Goal: Task Accomplishment & Management: Complete application form

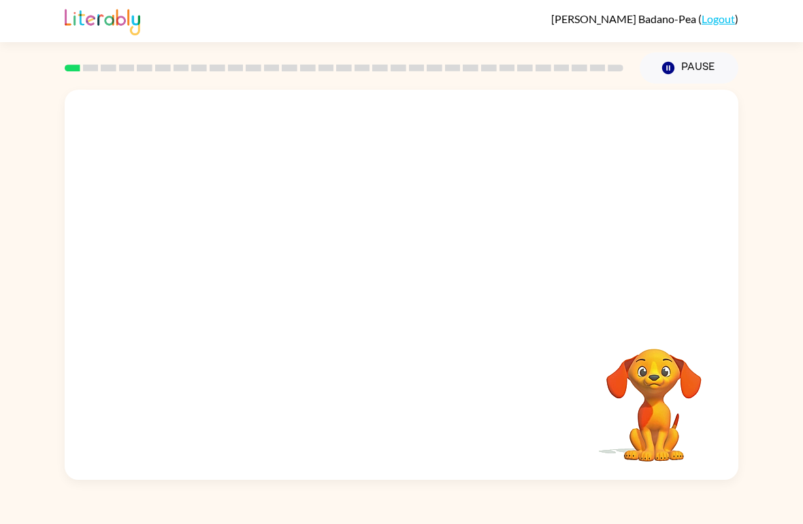
click at [703, 24] on link "Logout" at bounding box center [717, 18] width 33 height 13
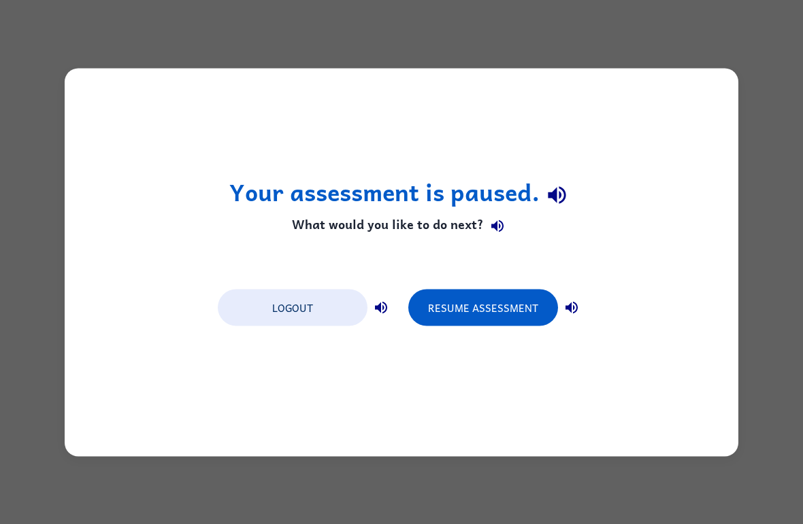
click at [259, 309] on button "Logout" at bounding box center [293, 307] width 150 height 37
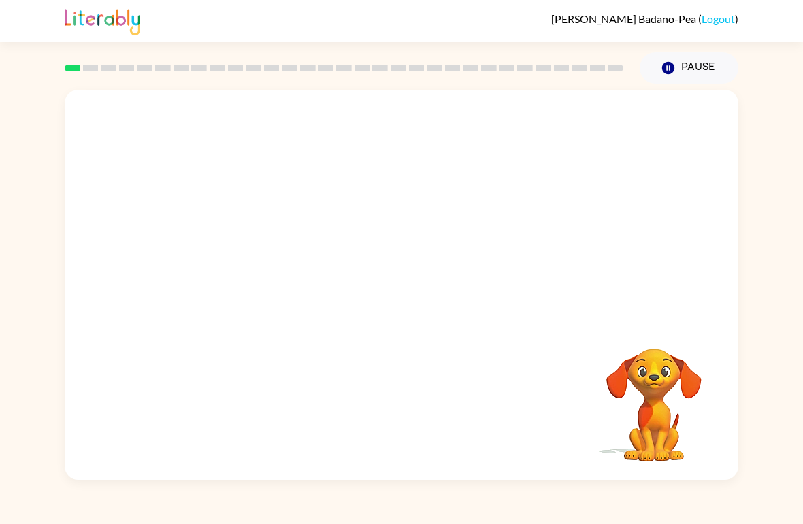
click at [438, 348] on div "Your browser must support playing .mp4 files to use Literably. Please try using…" at bounding box center [401, 285] width 673 height 390
click at [582, 304] on div at bounding box center [401, 205] width 673 height 231
click at [581, 304] on div at bounding box center [401, 205] width 673 height 231
click at [90, 73] on div at bounding box center [343, 68] width 575 height 48
click at [676, 74] on icon "Pause" at bounding box center [668, 68] width 15 height 15
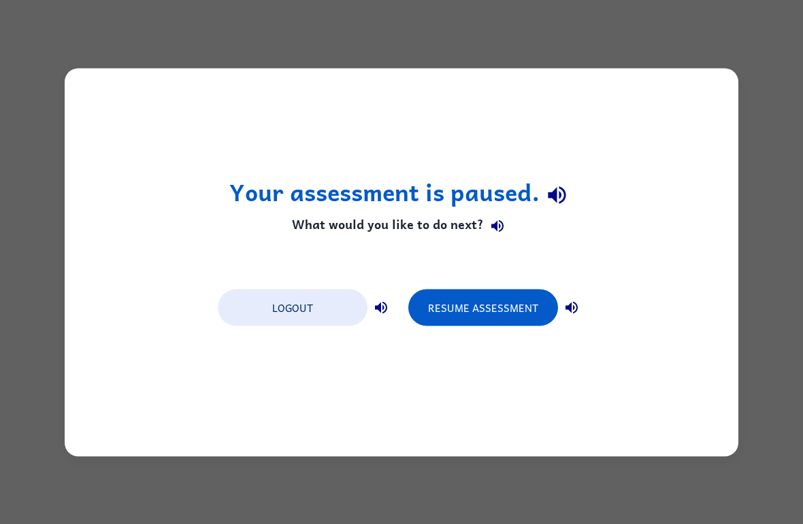
click at [765, 36] on div "Your assessment is paused. What would you like to do next? Logout Resume Assess…" at bounding box center [401, 262] width 803 height 524
click at [520, 297] on button "Resume Assessment" at bounding box center [483, 307] width 150 height 37
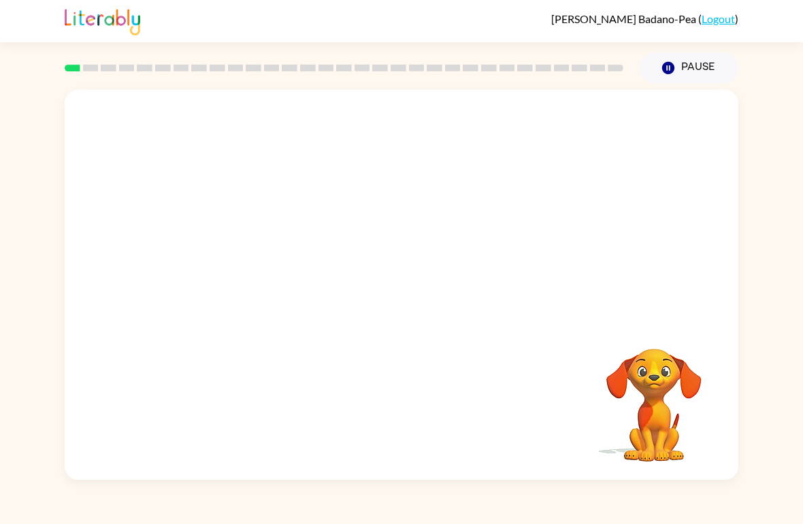
click at [795, 40] on div "[PERSON_NAME]-Pea ( Logout )" at bounding box center [401, 21] width 803 height 42
click at [424, 295] on div at bounding box center [401, 292] width 87 height 50
click at [390, 290] on icon "button" at bounding box center [402, 292] width 24 height 24
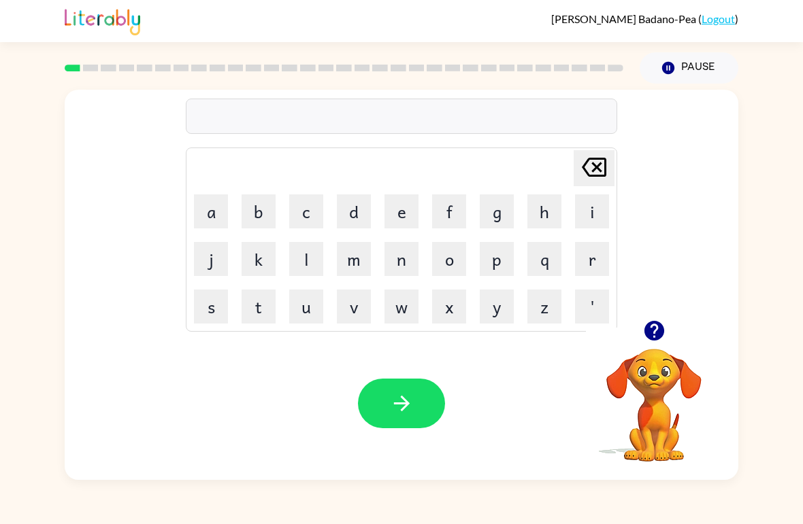
click at [650, 378] on video "Your browser must support playing .mp4 files to use Literably. Please try using…" at bounding box center [654, 396] width 136 height 136
click at [683, 359] on video "Your browser must support playing .mp4 files to use Literably. Please try using…" at bounding box center [654, 396] width 136 height 136
click at [652, 381] on video "Your browser must support playing .mp4 files to use Literably. Please try using…" at bounding box center [654, 396] width 136 height 136
click at [663, 384] on video "Your browser must support playing .mp4 files to use Literably. Please try using…" at bounding box center [654, 396] width 136 height 136
click at [665, 343] on icon "button" at bounding box center [654, 331] width 24 height 24
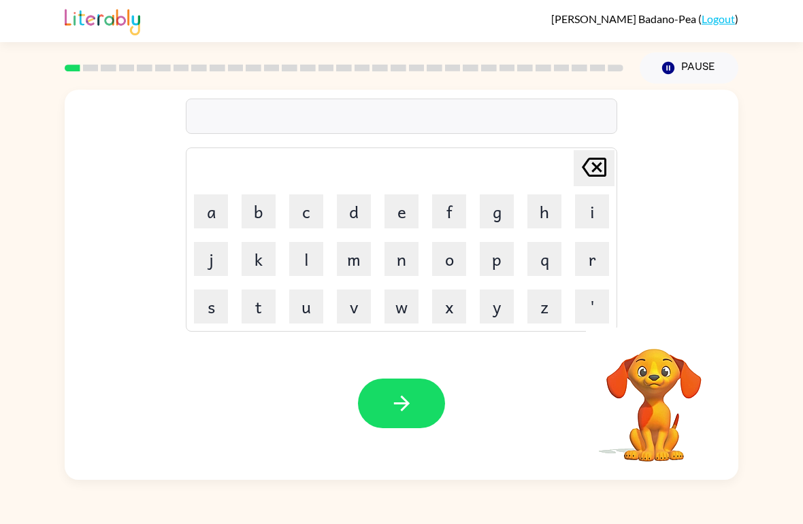
click at [652, 327] on div "[PERSON_NAME] last character input a b c d e f g h i j k l m n o p q r s t u v …" at bounding box center [401, 285] width 673 height 390
click at [250, 208] on button "b" at bounding box center [259, 212] width 34 height 34
click at [463, 260] on button "o" at bounding box center [449, 259] width 34 height 34
click at [604, 263] on button "r" at bounding box center [592, 259] width 34 height 34
click at [354, 222] on button "d" at bounding box center [354, 212] width 34 height 34
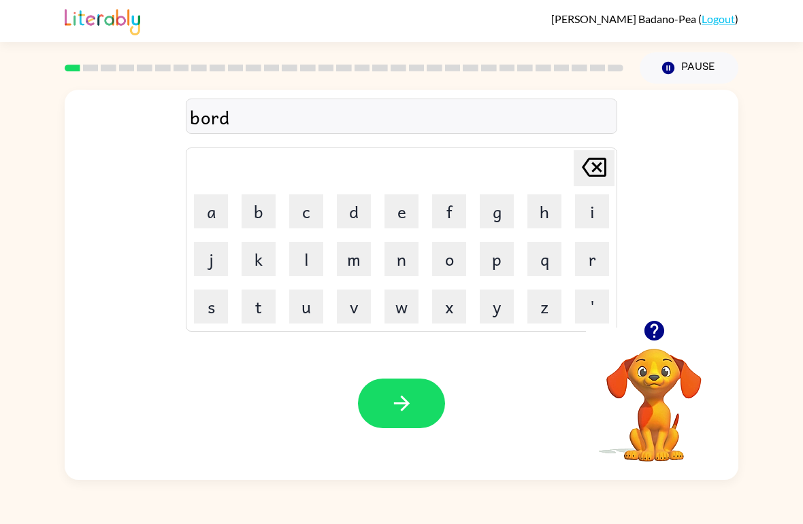
click at [399, 211] on button "e" at bounding box center [401, 212] width 34 height 34
click at [587, 260] on button "r" at bounding box center [592, 259] width 34 height 34
click at [406, 398] on icon "button" at bounding box center [402, 404] width 24 height 24
click at [290, 210] on button "c" at bounding box center [306, 212] width 34 height 34
click at [440, 256] on button "o" at bounding box center [449, 259] width 34 height 34
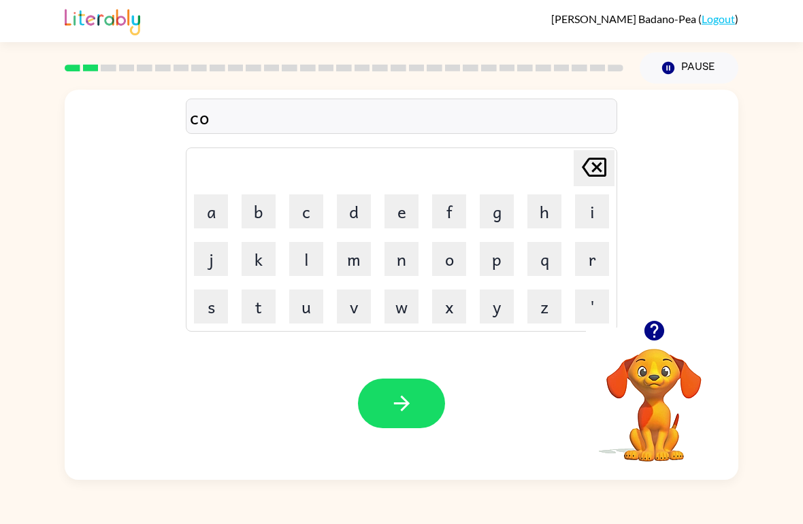
click at [306, 305] on button "u" at bounding box center [306, 307] width 34 height 34
click at [407, 244] on button "n" at bounding box center [401, 259] width 34 height 34
click at [263, 306] on button "t" at bounding box center [259, 307] width 34 height 34
click at [410, 395] on icon "button" at bounding box center [402, 404] width 24 height 24
click at [650, 348] on button "button" at bounding box center [654, 331] width 35 height 35
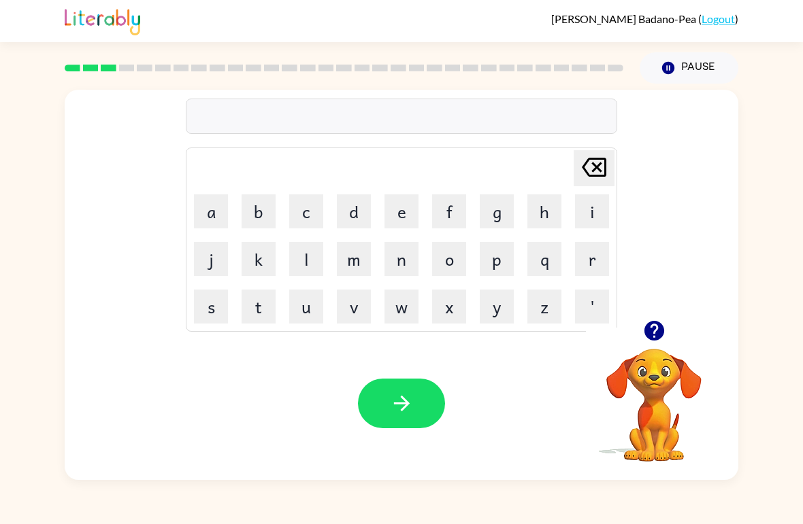
click at [296, 256] on button "l" at bounding box center [306, 259] width 34 height 34
click at [457, 263] on button "o" at bounding box center [449, 259] width 34 height 34
click at [255, 254] on button "k" at bounding box center [259, 259] width 34 height 34
click at [597, 207] on button "i" at bounding box center [592, 212] width 34 height 34
click at [592, 165] on icon at bounding box center [594, 167] width 24 height 19
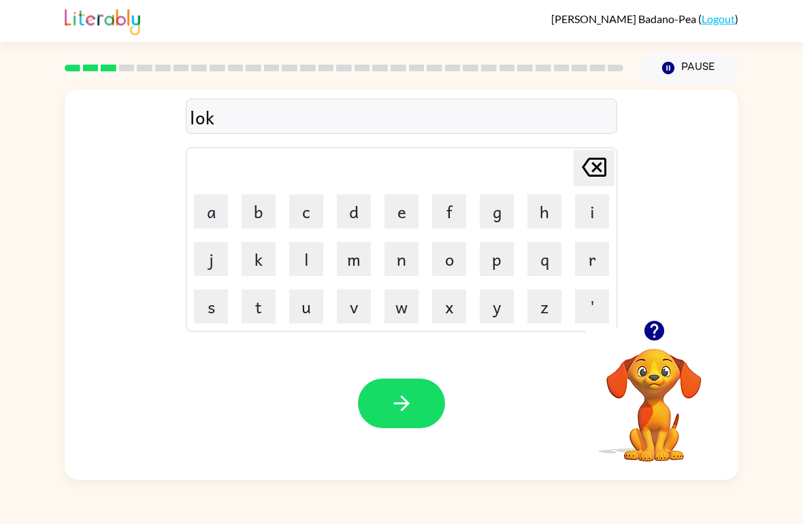
click at [591, 165] on icon "[PERSON_NAME] last character input" at bounding box center [594, 167] width 33 height 33
click at [653, 329] on icon "button" at bounding box center [654, 331] width 20 height 20
click at [274, 205] on button "b" at bounding box center [259, 212] width 34 height 34
click at [599, 166] on icon at bounding box center [594, 167] width 24 height 19
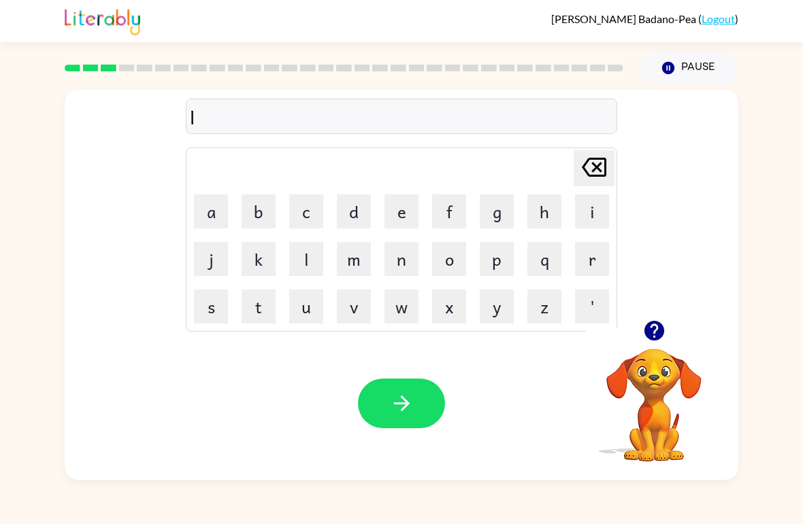
click at [590, 165] on icon "[PERSON_NAME] last character input" at bounding box center [594, 167] width 33 height 33
click at [665, 364] on video "Your browser must support playing .mp4 files to use Literably. Please try using…" at bounding box center [654, 396] width 136 height 136
click at [650, 342] on icon "button" at bounding box center [654, 331] width 24 height 24
click at [666, 392] on video "Your browser must support playing .mp4 files to use Literably. Please try using…" at bounding box center [654, 396] width 136 height 136
click at [647, 361] on video "Your browser must support playing .mp4 files to use Literably. Please try using…" at bounding box center [654, 396] width 136 height 136
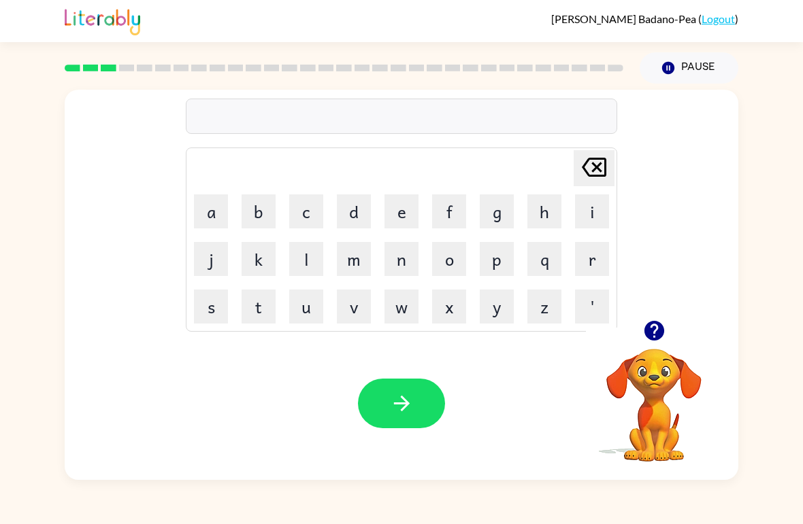
click at [646, 360] on video "Your browser must support playing .mp4 files to use Literably. Please try using…" at bounding box center [654, 396] width 136 height 136
click at [651, 328] on icon "button" at bounding box center [654, 331] width 24 height 24
click at [304, 267] on button "l" at bounding box center [306, 259] width 34 height 34
click at [207, 207] on button "a" at bounding box center [211, 212] width 34 height 34
click at [592, 168] on icon "[PERSON_NAME] last character input" at bounding box center [594, 167] width 33 height 33
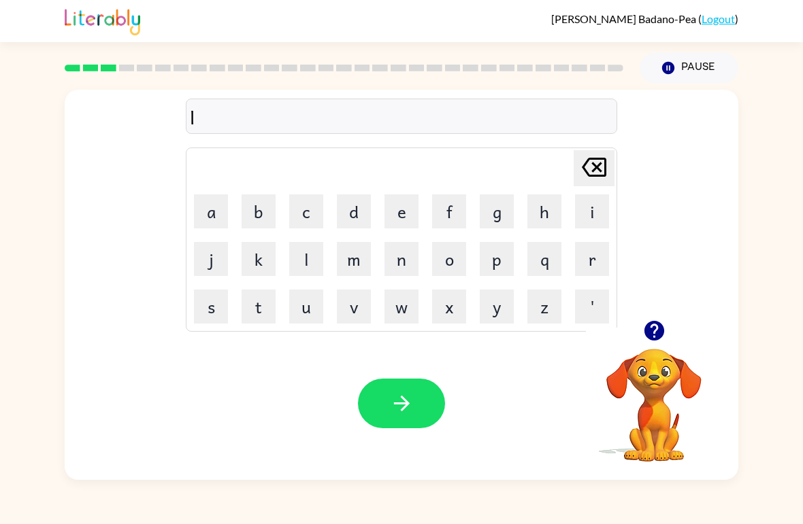
click at [440, 264] on button "o" at bounding box center [449, 259] width 34 height 34
click at [303, 213] on button "c" at bounding box center [306, 212] width 34 height 34
click at [205, 204] on button "a" at bounding box center [211, 212] width 34 height 34
click at [258, 307] on button "t" at bounding box center [259, 307] width 34 height 34
click at [406, 205] on button "e" at bounding box center [401, 212] width 34 height 34
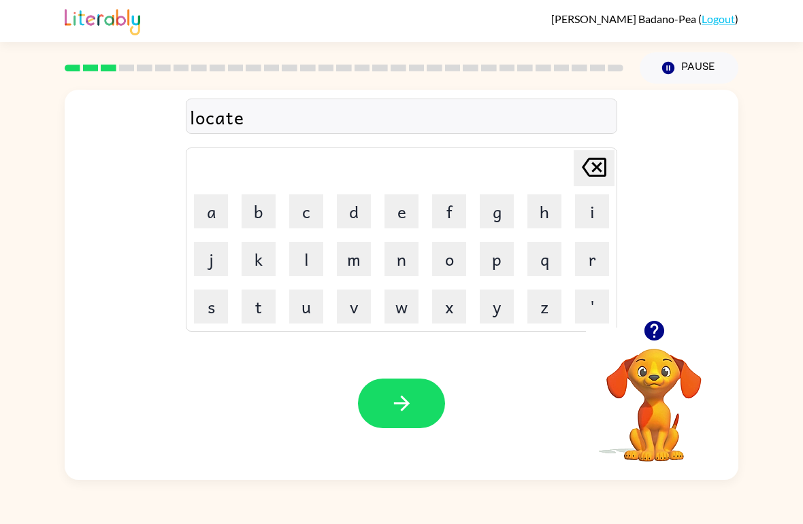
click at [410, 401] on icon "button" at bounding box center [402, 404] width 24 height 24
click at [260, 298] on button "t" at bounding box center [259, 307] width 34 height 34
click at [654, 333] on icon "button" at bounding box center [654, 331] width 24 height 24
click at [580, 212] on button "i" at bounding box center [592, 212] width 34 height 34
click at [568, 153] on td "[PERSON_NAME] last character input" at bounding box center [401, 168] width 427 height 37
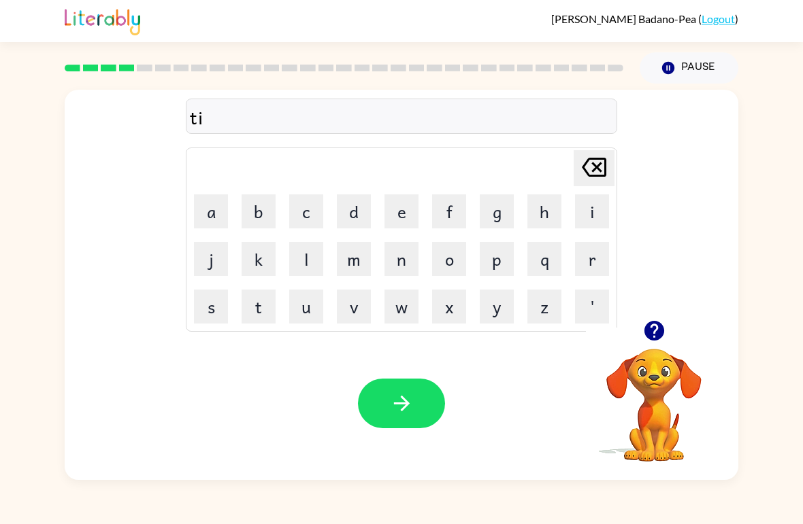
click at [593, 167] on icon "[PERSON_NAME] last character input" at bounding box center [594, 167] width 33 height 33
click at [400, 305] on button "w" at bounding box center [401, 307] width 34 height 34
click at [586, 216] on button "i" at bounding box center [592, 212] width 34 height 34
click at [393, 259] on button "n" at bounding box center [401, 259] width 34 height 34
click at [376, 406] on button "button" at bounding box center [401, 404] width 87 height 50
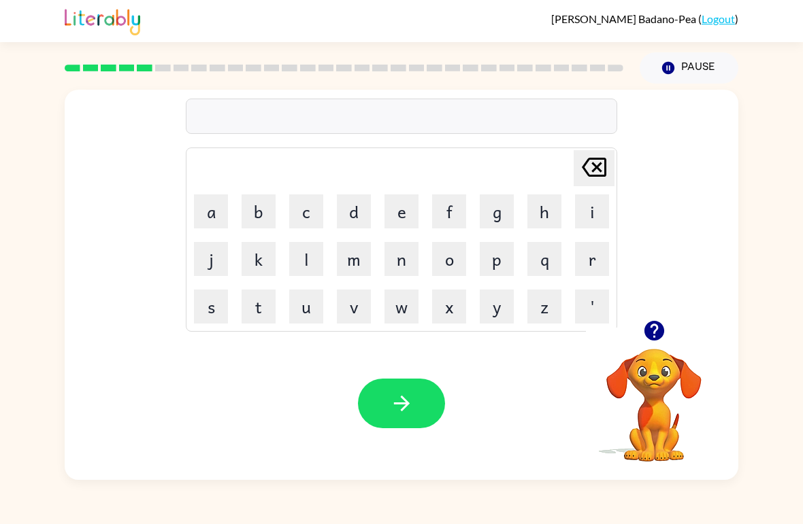
click at [405, 255] on button "n" at bounding box center [401, 259] width 34 height 34
click at [410, 212] on button "e" at bounding box center [401, 212] width 34 height 34
click at [599, 269] on button "r" at bounding box center [592, 259] width 34 height 34
click at [308, 267] on button "l" at bounding box center [306, 259] width 34 height 34
click at [497, 310] on button "y" at bounding box center [497, 307] width 34 height 34
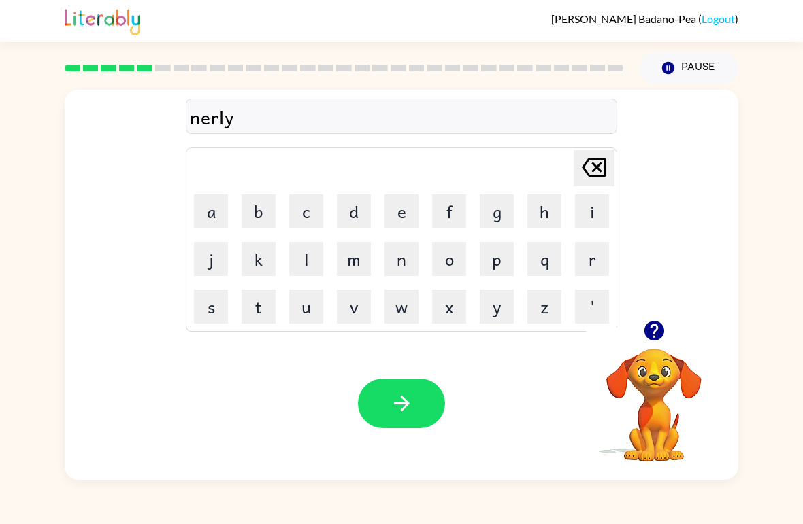
click at [578, 169] on icon "[PERSON_NAME] last character input" at bounding box center [594, 167] width 33 height 33
click at [204, 219] on button "a" at bounding box center [211, 212] width 34 height 34
click at [303, 274] on button "l" at bounding box center [306, 259] width 34 height 34
click at [493, 302] on button "y" at bounding box center [497, 307] width 34 height 34
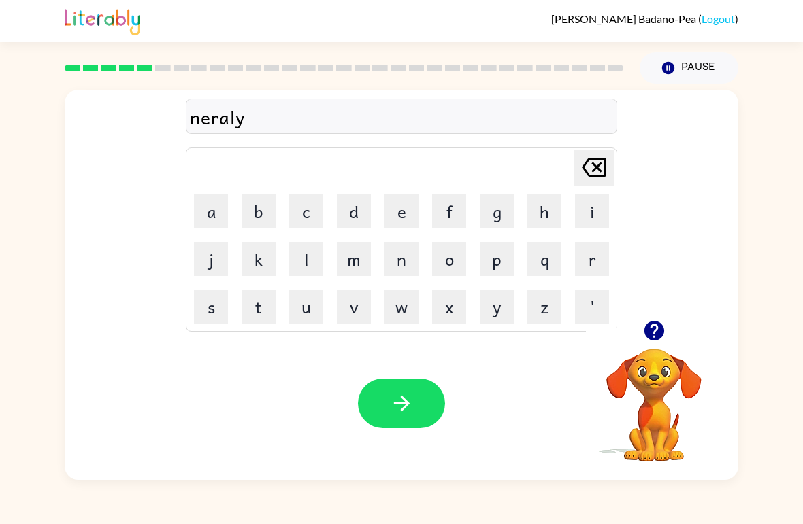
click at [401, 407] on icon "button" at bounding box center [402, 404] width 24 height 24
click at [245, 201] on button "b" at bounding box center [259, 212] width 34 height 34
click at [533, 204] on button "h" at bounding box center [544, 212] width 34 height 34
click at [594, 163] on icon "[PERSON_NAME] last character input" at bounding box center [594, 167] width 33 height 33
click at [397, 212] on button "e" at bounding box center [401, 212] width 34 height 34
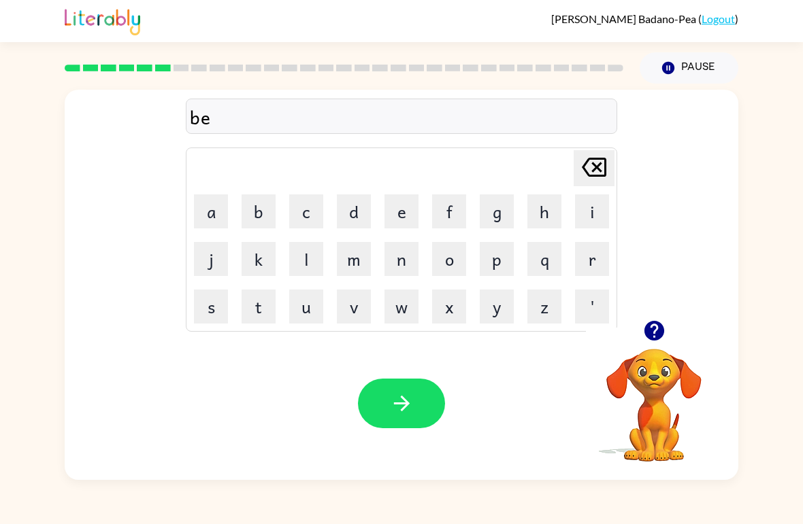
click at [39, 199] on div "be [PERSON_NAME] last character input a b c d e f g h i j k l m n o p q r s t u…" at bounding box center [401, 282] width 803 height 397
click at [201, 260] on button "j" at bounding box center [211, 259] width 34 height 34
click at [601, 171] on icon at bounding box center [594, 167] width 24 height 19
click at [549, 218] on button "h" at bounding box center [544, 212] width 34 height 34
click at [612, 169] on button "[PERSON_NAME] last character input" at bounding box center [593, 168] width 41 height 36
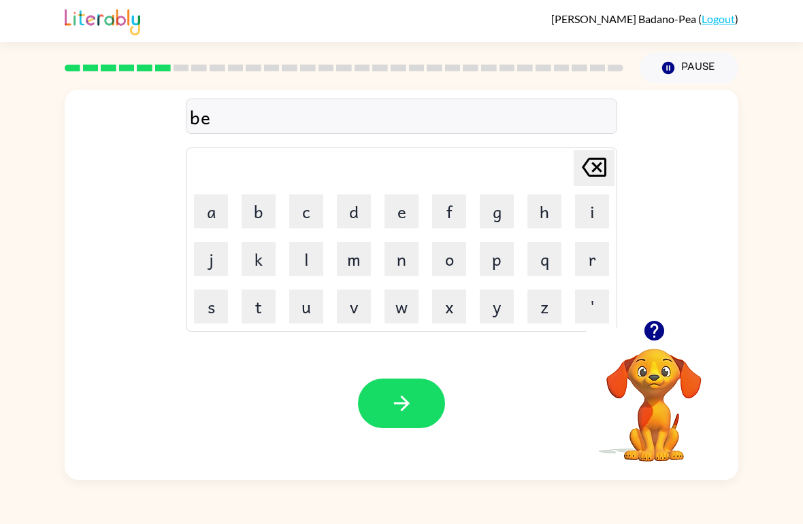
click at [530, 199] on button "h" at bounding box center [544, 212] width 34 height 34
click at [599, 210] on button "i" at bounding box center [592, 212] width 34 height 34
click at [397, 254] on button "n" at bounding box center [401, 259] width 34 height 34
click at [354, 209] on button "d" at bounding box center [354, 212] width 34 height 34
click at [410, 399] on icon "button" at bounding box center [402, 404] width 24 height 24
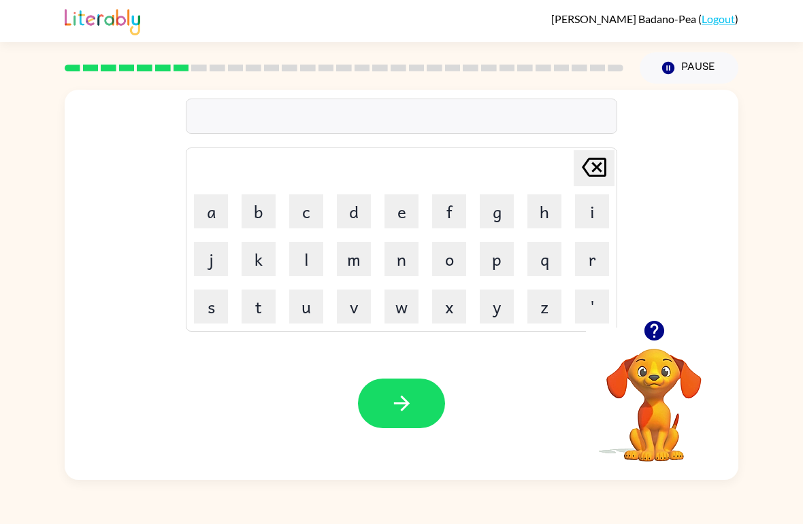
click at [654, 376] on video "Your browser must support playing .mp4 files to use Literably. Please try using…" at bounding box center [654, 396] width 136 height 136
click at [642, 406] on video "Your browser must support playing .mp4 files to use Literably. Please try using…" at bounding box center [654, 396] width 136 height 136
click at [659, 348] on button "button" at bounding box center [654, 331] width 35 height 35
click at [269, 318] on button "t" at bounding box center [259, 307] width 34 height 34
click at [592, 260] on button "r" at bounding box center [592, 259] width 34 height 34
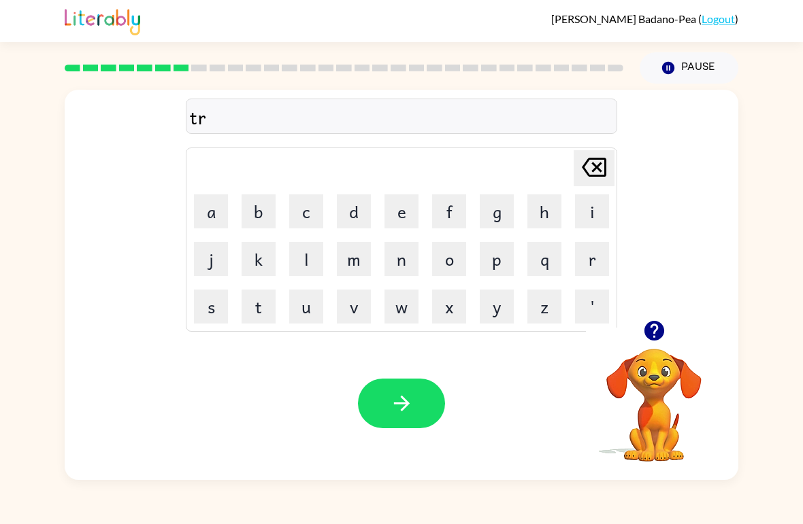
click at [597, 216] on button "i" at bounding box center [592, 212] width 34 height 34
click at [313, 212] on button "c" at bounding box center [306, 212] width 34 height 34
click at [314, 271] on button "l" at bounding box center [306, 259] width 34 height 34
click at [407, 219] on button "e" at bounding box center [401, 212] width 34 height 34
click at [423, 400] on button "button" at bounding box center [401, 404] width 87 height 50
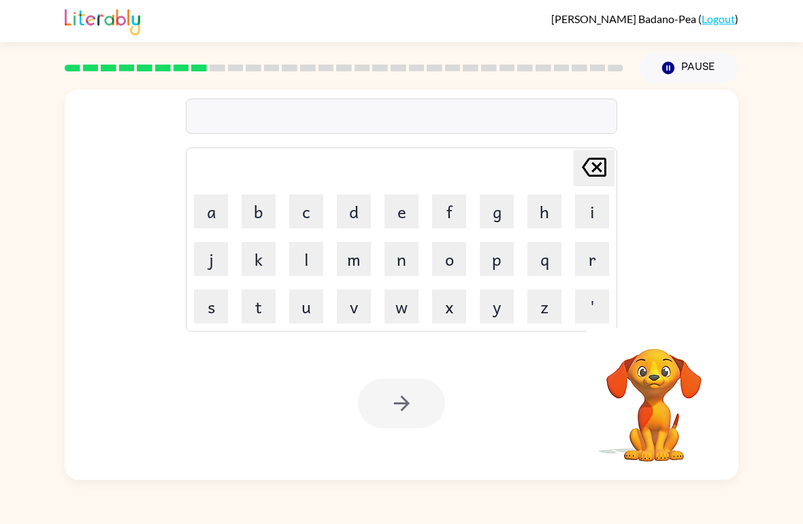
click at [583, 212] on button "i" at bounding box center [592, 212] width 34 height 34
click at [599, 257] on button "r" at bounding box center [592, 259] width 34 height 34
click at [596, 205] on button "i" at bounding box center [592, 212] width 34 height 34
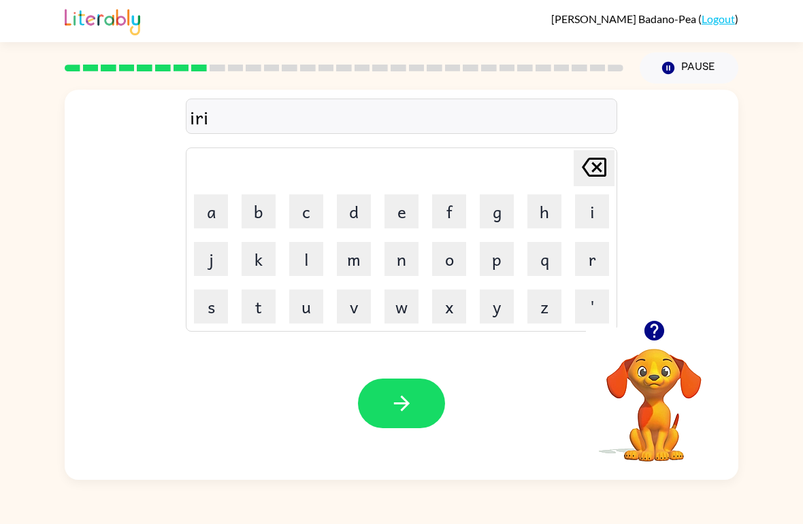
click at [597, 169] on icon at bounding box center [594, 167] width 24 height 19
click at [597, 162] on icon "[PERSON_NAME] last character input" at bounding box center [594, 167] width 33 height 33
click at [356, 266] on button "m" at bounding box center [354, 259] width 34 height 34
click at [596, 211] on button "i" at bounding box center [592, 212] width 34 height 34
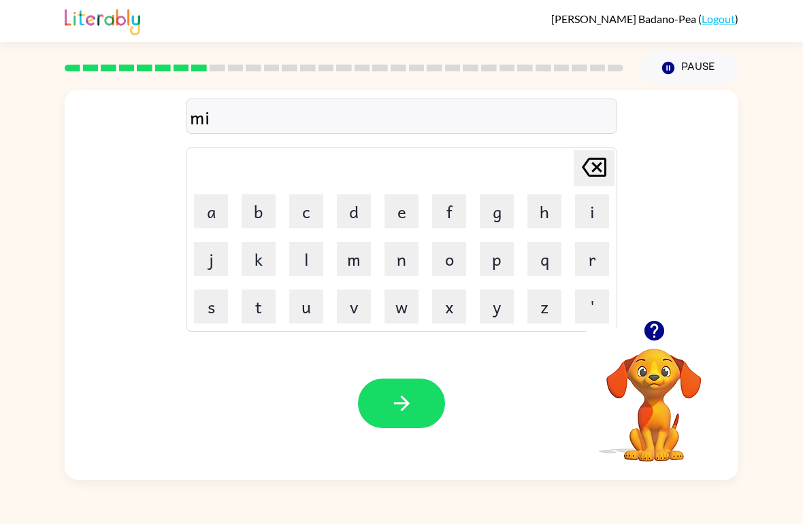
click at [594, 268] on button "r" at bounding box center [592, 259] width 34 height 34
click at [593, 200] on button "i" at bounding box center [592, 212] width 34 height 34
click at [307, 199] on button "c" at bounding box center [306, 212] width 34 height 34
click at [209, 221] on button "a" at bounding box center [211, 212] width 34 height 34
click at [298, 256] on button "l" at bounding box center [306, 259] width 34 height 34
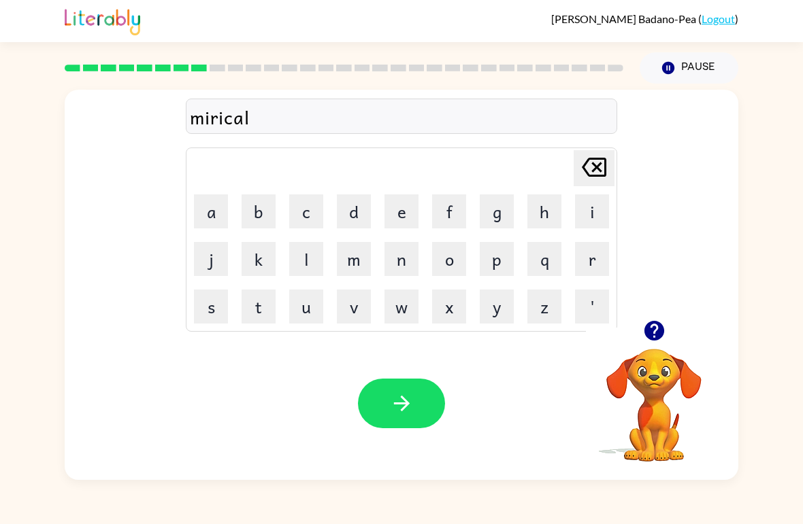
click at [388, 380] on button "button" at bounding box center [401, 404] width 87 height 50
click at [293, 261] on button "l" at bounding box center [306, 259] width 34 height 34
click at [584, 214] on button "i" at bounding box center [592, 212] width 34 height 34
click at [350, 258] on button "m" at bounding box center [354, 259] width 34 height 34
click at [251, 205] on button "b" at bounding box center [259, 212] width 34 height 34
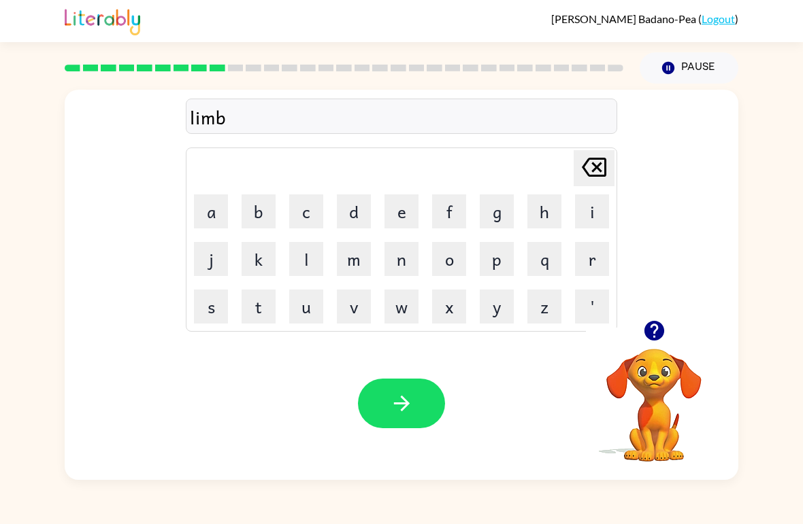
click at [303, 265] on button "l" at bounding box center [306, 259] width 34 height 34
click at [406, 210] on button "e" at bounding box center [401, 212] width 34 height 34
click at [384, 397] on button "button" at bounding box center [401, 404] width 87 height 50
click at [309, 302] on button "u" at bounding box center [306, 307] width 34 height 34
click at [390, 261] on button "n" at bounding box center [401, 259] width 34 height 34
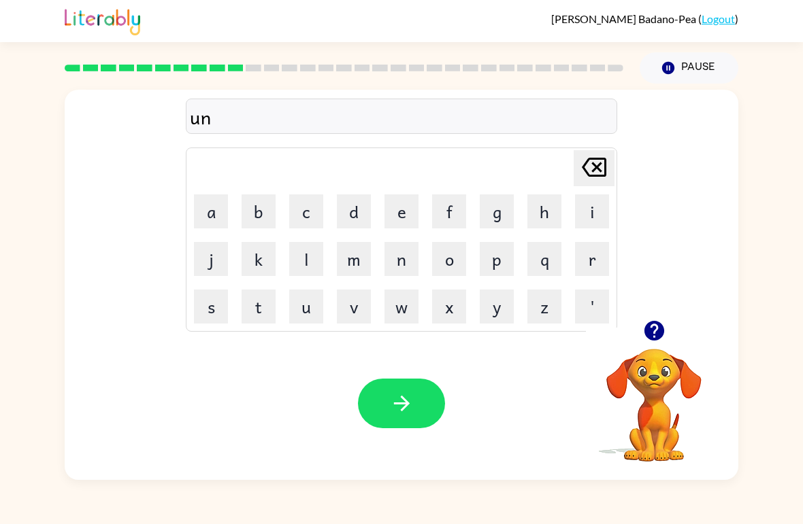
click at [457, 207] on button "f" at bounding box center [449, 212] width 34 height 34
click at [307, 261] on button "l" at bounding box center [306, 259] width 34 height 34
click at [403, 201] on button "e" at bounding box center [401, 212] width 34 height 34
click at [341, 210] on button "d" at bounding box center [354, 212] width 34 height 34
click at [420, 394] on button "button" at bounding box center [401, 404] width 87 height 50
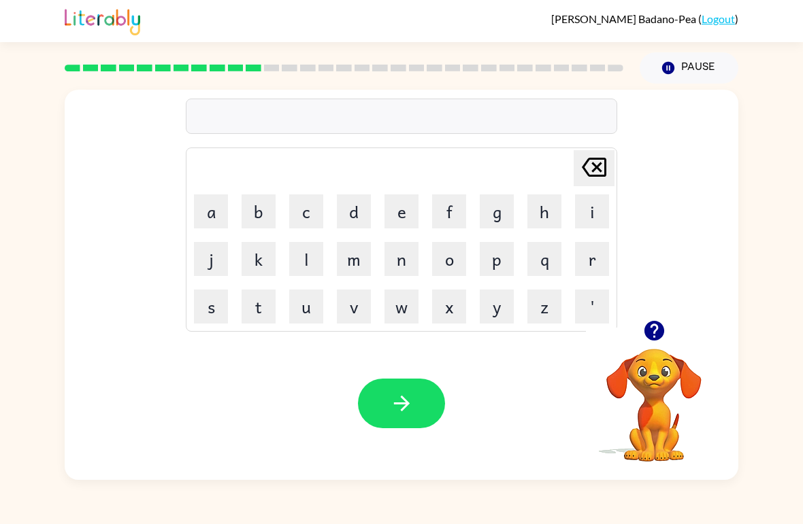
click at [259, 204] on button "b" at bounding box center [259, 212] width 34 height 34
click at [460, 273] on button "o" at bounding box center [449, 259] width 34 height 34
click at [255, 314] on button "t" at bounding box center [259, 307] width 34 height 34
click at [405, 212] on button "e" at bounding box center [401, 212] width 34 height 34
click at [433, 405] on button "button" at bounding box center [401, 404] width 87 height 50
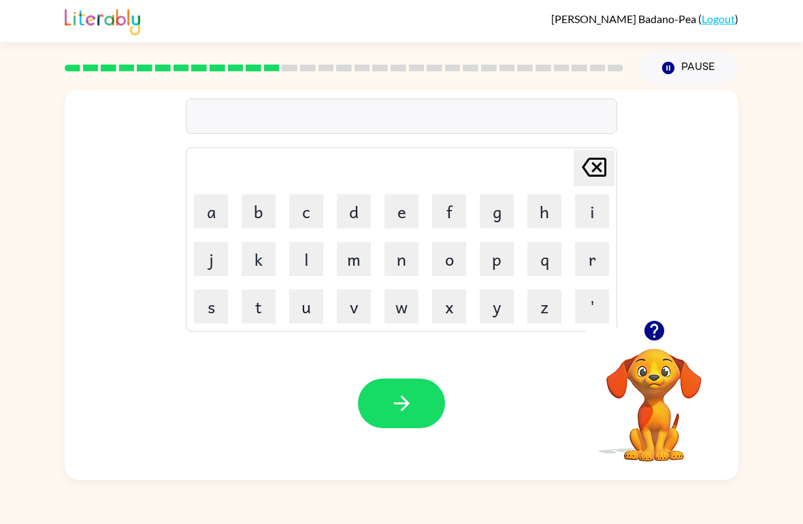
click at [250, 217] on button "b" at bounding box center [259, 212] width 34 height 34
click at [400, 198] on button "e" at bounding box center [401, 212] width 34 height 34
click at [352, 205] on button "d" at bounding box center [354, 212] width 34 height 34
click at [416, 392] on button "button" at bounding box center [401, 404] width 87 height 50
click at [662, 340] on icon "button" at bounding box center [654, 331] width 24 height 24
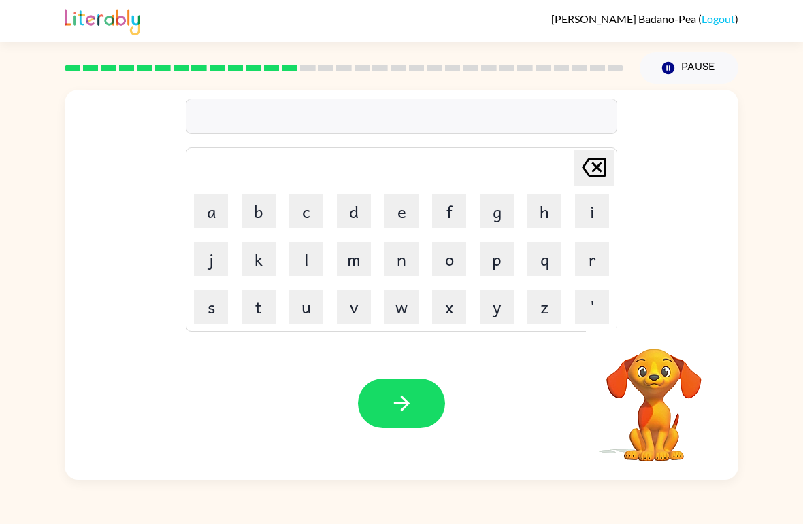
click at [265, 209] on button "b" at bounding box center [259, 212] width 34 height 34
click at [393, 218] on button "e" at bounding box center [401, 212] width 34 height 34
click at [596, 167] on icon at bounding box center [594, 167] width 24 height 19
click at [607, 169] on icon "[PERSON_NAME] last character input" at bounding box center [594, 167] width 33 height 33
click at [445, 201] on button "f" at bounding box center [449, 212] width 34 height 34
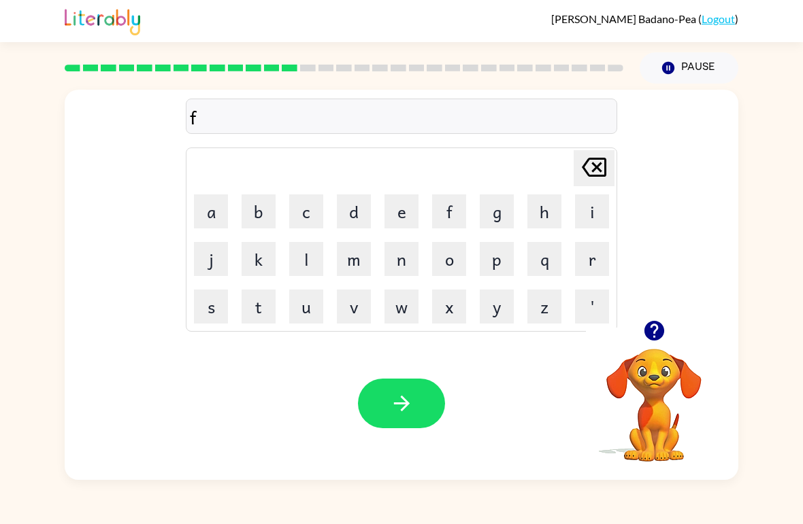
click at [593, 207] on button "i" at bounding box center [592, 212] width 34 height 34
click at [257, 303] on button "t" at bounding box center [259, 307] width 34 height 34
click at [407, 255] on button "n" at bounding box center [401, 259] width 34 height 34
click at [401, 202] on button "e" at bounding box center [401, 212] width 34 height 34
click at [217, 301] on button "s" at bounding box center [211, 307] width 34 height 34
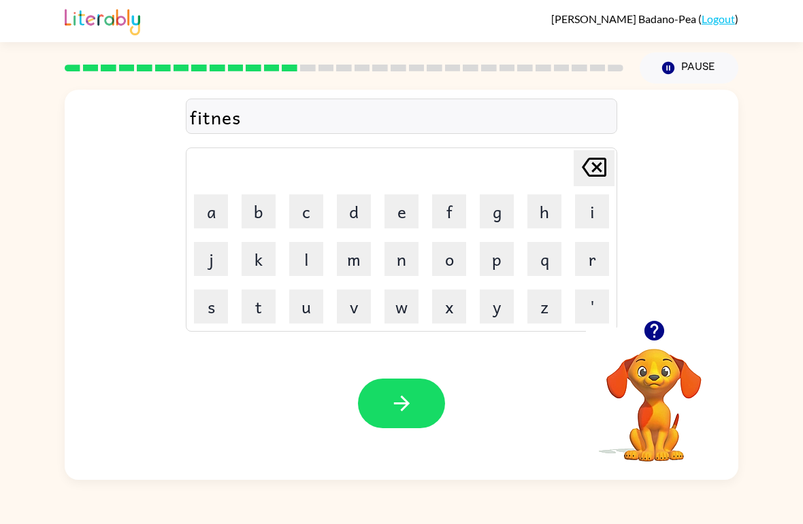
click at [217, 300] on button "s" at bounding box center [211, 307] width 34 height 34
click at [410, 405] on icon "button" at bounding box center [402, 404] width 24 height 24
click at [355, 214] on button "d" at bounding box center [354, 212] width 34 height 34
click at [405, 208] on button "e" at bounding box center [401, 212] width 34 height 34
click at [301, 252] on button "l" at bounding box center [306, 259] width 34 height 34
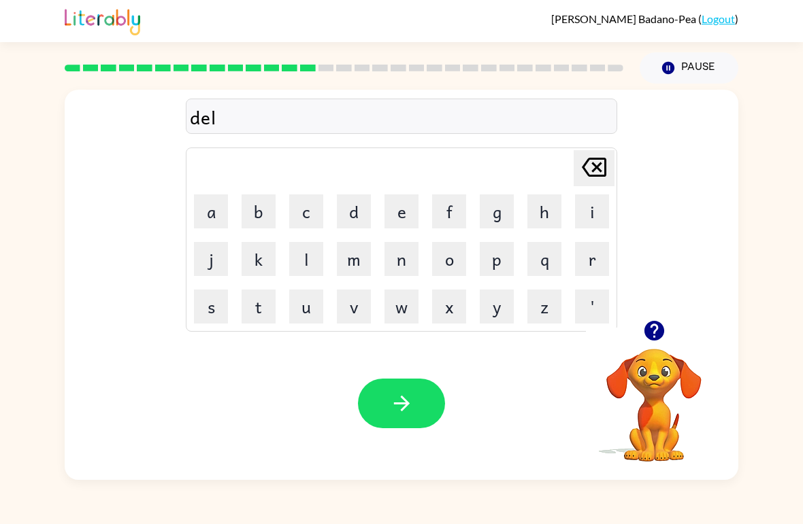
click at [218, 208] on button "a" at bounding box center [211, 212] width 34 height 34
click at [500, 309] on button "y" at bounding box center [497, 307] width 34 height 34
click at [418, 401] on button "button" at bounding box center [401, 404] width 87 height 50
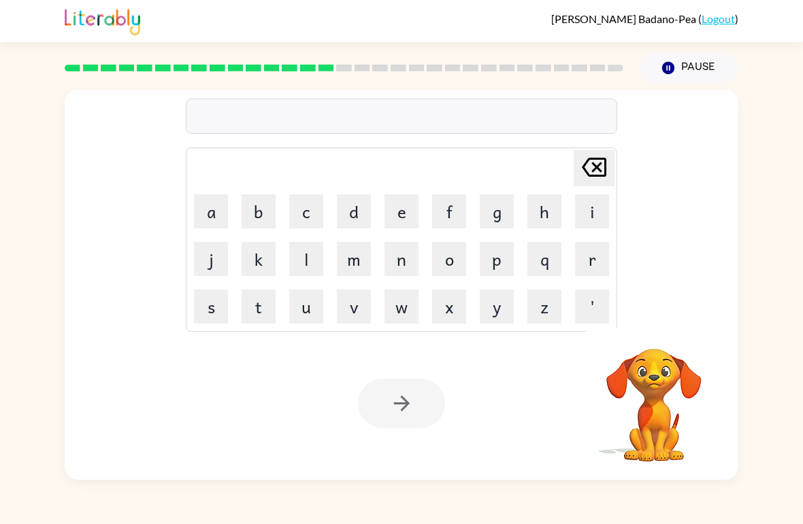
click at [257, 303] on button "t" at bounding box center [259, 307] width 34 height 34
click at [406, 207] on button "e" at bounding box center [401, 212] width 34 height 34
click at [585, 254] on button "r" at bounding box center [592, 259] width 34 height 34
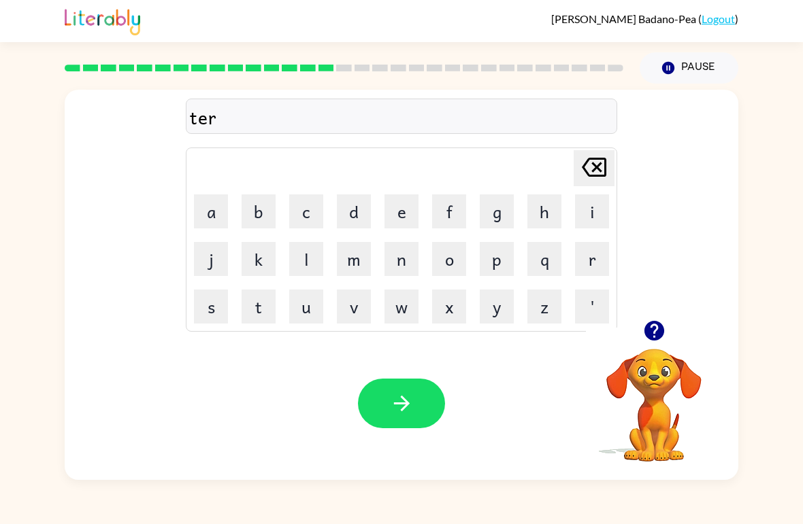
click at [339, 256] on button "m" at bounding box center [354, 259] width 34 height 34
click at [407, 414] on icon "button" at bounding box center [402, 404] width 24 height 24
click at [376, 409] on button "button" at bounding box center [401, 404] width 87 height 50
click at [207, 307] on button "s" at bounding box center [211, 307] width 34 height 34
click at [590, 203] on button "i" at bounding box center [592, 212] width 34 height 34
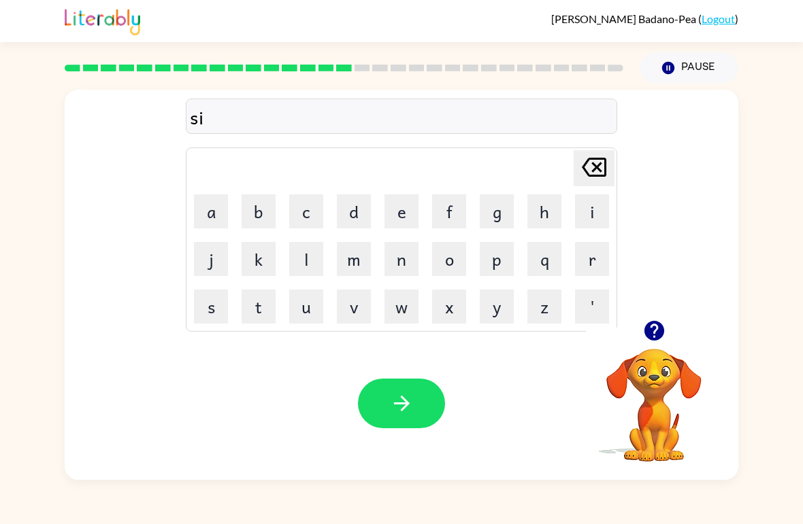
click at [591, 165] on icon "[PERSON_NAME] last character input" at bounding box center [594, 167] width 33 height 33
click at [641, 408] on video "Your browser must support playing .mp4 files to use Literably. Please try using…" at bounding box center [654, 396] width 136 height 136
click at [652, 372] on video "Your browser must support playing .mp4 files to use Literably. Please try using…" at bounding box center [654, 396] width 136 height 136
click at [646, 376] on video "Your browser must support playing .mp4 files to use Literably. Please try using…" at bounding box center [654, 396] width 136 height 136
click at [648, 348] on button "button" at bounding box center [654, 331] width 35 height 35
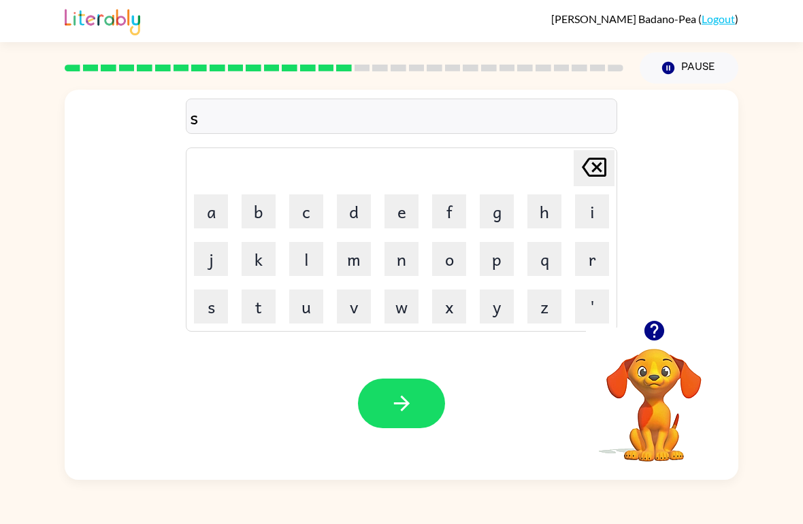
click at [395, 210] on button "e" at bounding box center [401, 212] width 34 height 34
click at [252, 298] on button "t" at bounding box center [259, 307] width 34 height 34
click at [404, 407] on icon "button" at bounding box center [402, 404] width 24 height 24
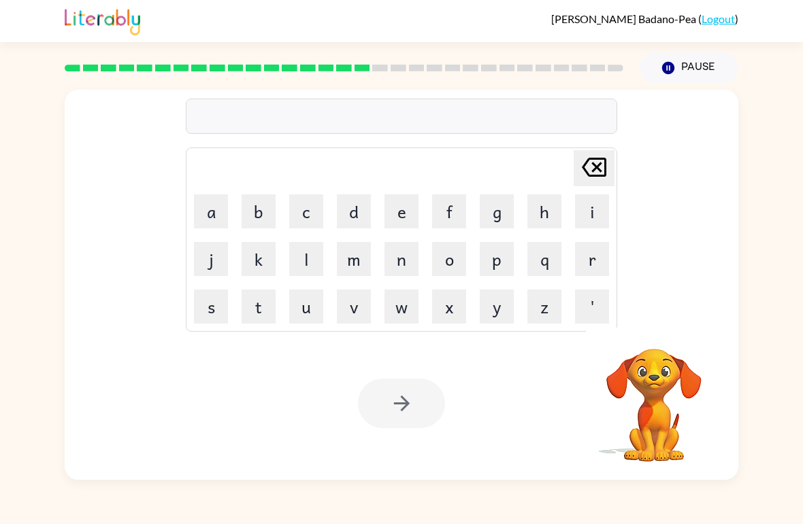
click at [367, 274] on button "m" at bounding box center [354, 259] width 34 height 34
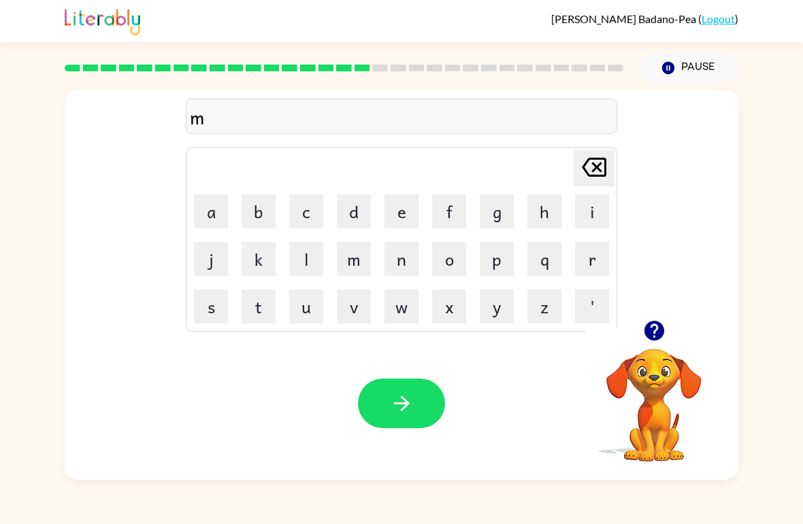
click at [656, 431] on video "Your browser must support playing .mp4 files to use Literably. Please try using…" at bounding box center [654, 396] width 136 height 136
click at [659, 382] on video "Your browser must support playing .mp4 files to use Literably. Please try using…" at bounding box center [654, 396] width 136 height 136
click at [663, 371] on video "Your browser must support playing .mp4 files to use Literably. Please try using…" at bounding box center [654, 396] width 136 height 136
click at [656, 371] on video "Your browser must support playing .mp4 files to use Literably. Please try using…" at bounding box center [654, 396] width 136 height 136
click at [667, 363] on video "Your browser must support playing .mp4 files to use Literably. Please try using…" at bounding box center [654, 396] width 136 height 136
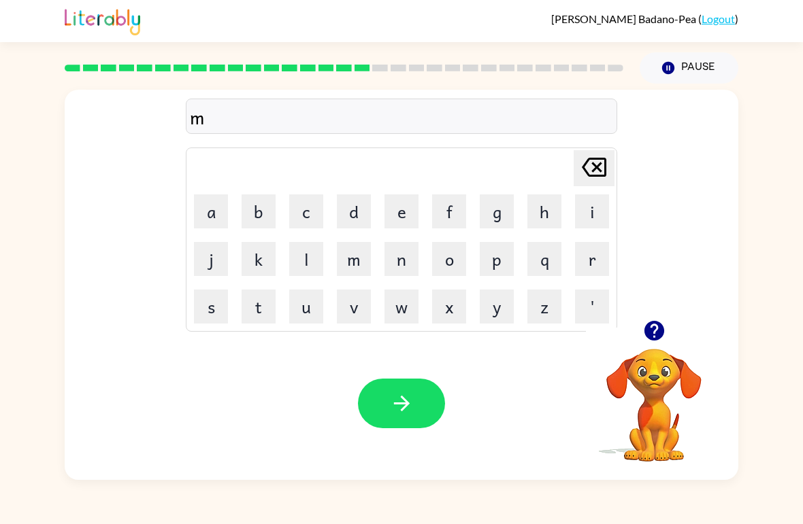
click at [653, 373] on video "Your browser must support playing .mp4 files to use Literably. Please try using…" at bounding box center [654, 396] width 136 height 136
click at [676, 376] on video "Your browser must support playing .mp4 files to use Literably. Please try using…" at bounding box center [654, 396] width 136 height 136
click at [639, 335] on button "button" at bounding box center [654, 331] width 35 height 35
click at [659, 363] on video "Your browser must support playing .mp4 files to use Literably. Please try using…" at bounding box center [654, 396] width 136 height 136
click at [601, 168] on icon "[PERSON_NAME] last character input" at bounding box center [594, 167] width 33 height 33
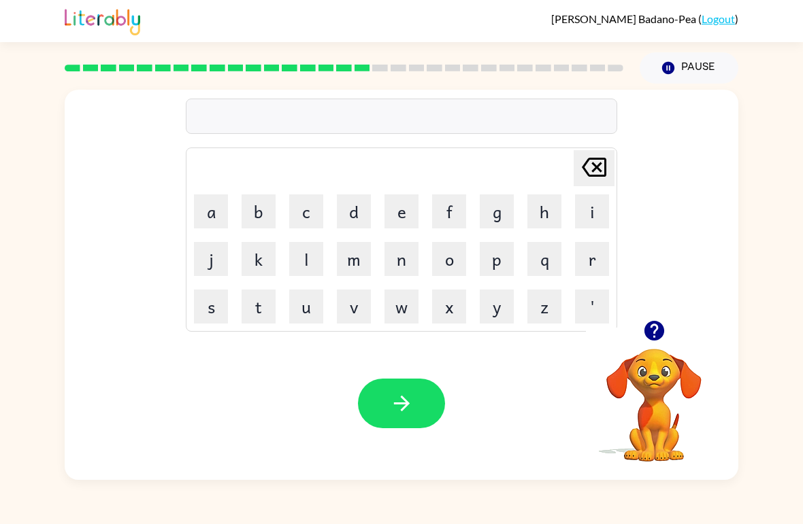
click at [263, 220] on button "b" at bounding box center [259, 212] width 34 height 34
click at [604, 261] on button "r" at bounding box center [592, 259] width 34 height 34
click at [595, 210] on button "i" at bounding box center [592, 212] width 34 height 34
click at [359, 254] on button "m" at bounding box center [354, 259] width 34 height 34
click at [591, 211] on button "i" at bounding box center [592, 212] width 34 height 34
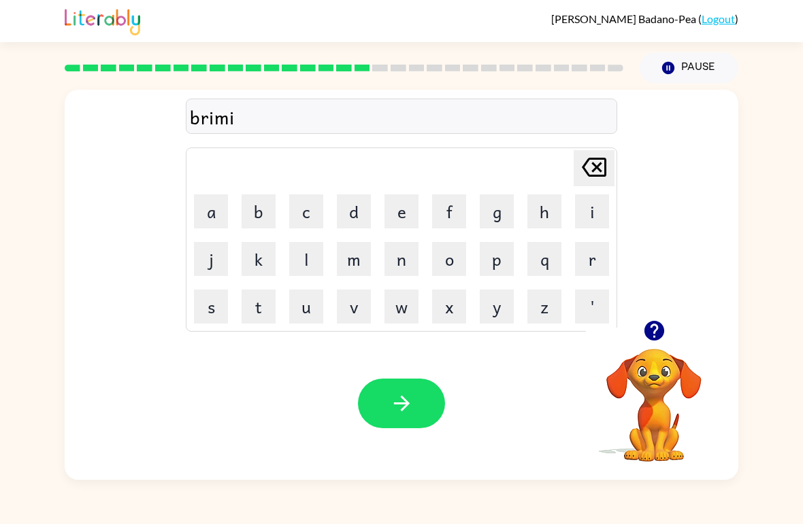
click at [404, 262] on button "n" at bounding box center [401, 259] width 34 height 34
click at [503, 212] on button "g" at bounding box center [497, 212] width 34 height 34
click at [410, 399] on icon "button" at bounding box center [402, 404] width 24 height 24
click at [497, 255] on button "p" at bounding box center [497, 259] width 34 height 34
click at [314, 260] on button "l" at bounding box center [306, 259] width 34 height 34
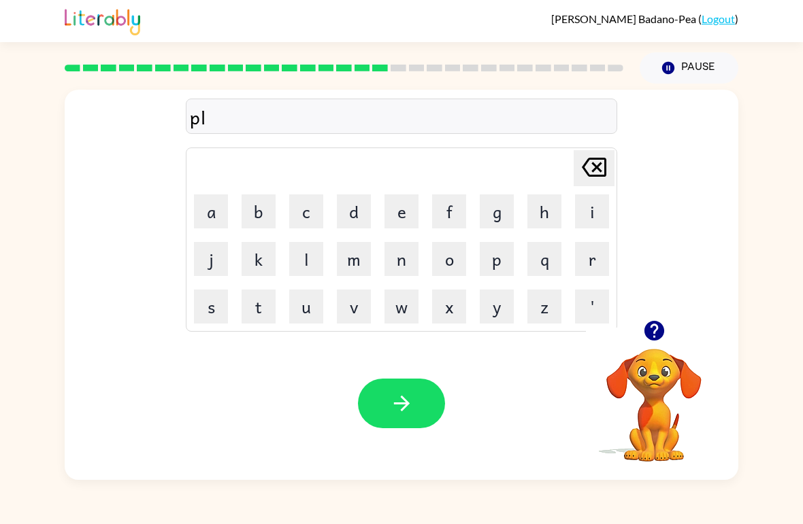
click at [203, 218] on button "a" at bounding box center [211, 212] width 34 height 34
click at [206, 310] on button "s" at bounding box center [211, 307] width 34 height 34
click at [242, 316] on button "t" at bounding box center [259, 307] width 34 height 34
click at [593, 210] on button "i" at bounding box center [592, 212] width 34 height 34
click at [312, 221] on button "c" at bounding box center [306, 212] width 34 height 34
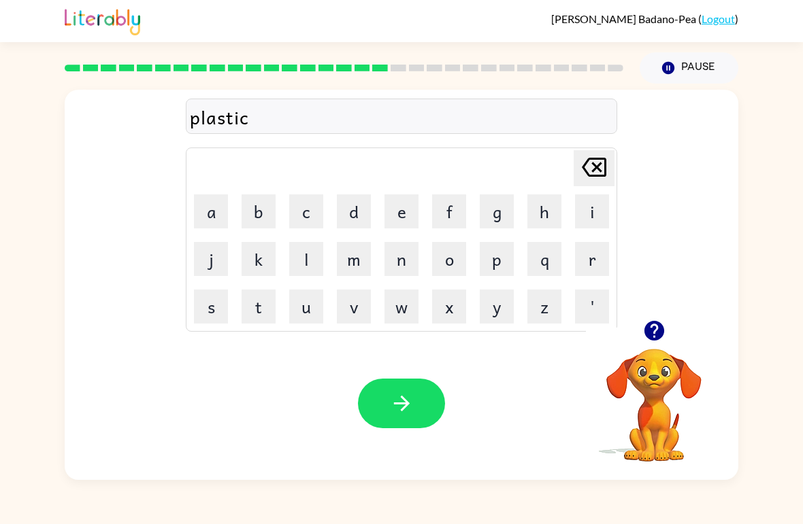
click at [399, 403] on icon "button" at bounding box center [402, 404] width 24 height 24
click at [659, 390] on video "Your browser must support playing .mp4 files to use Literably. Please try using…" at bounding box center [654, 396] width 136 height 136
click at [671, 373] on video "Your browser must support playing .mp4 files to use Literably. Please try using…" at bounding box center [654, 396] width 136 height 136
click at [662, 366] on video "Your browser must support playing .mp4 files to use Literably. Please try using…" at bounding box center [654, 396] width 136 height 136
click at [657, 388] on video "Your browser must support playing .mp4 files to use Literably. Please try using…" at bounding box center [654, 396] width 136 height 136
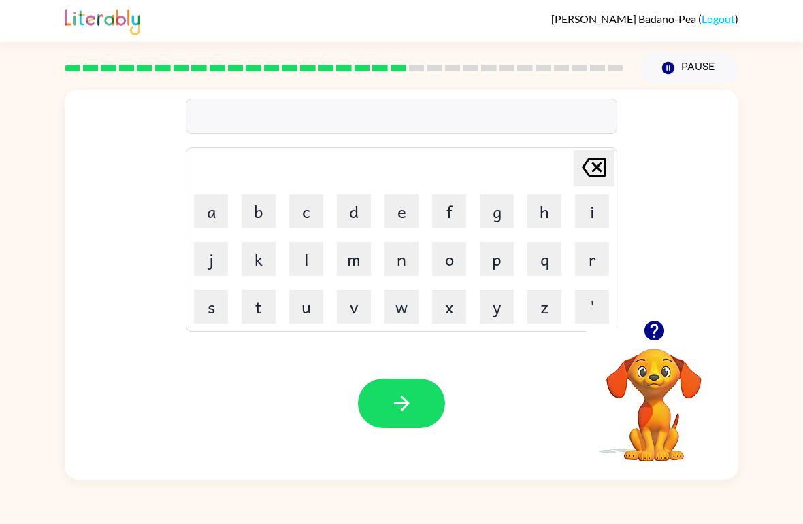
click at [616, 394] on video "Your browser must support playing .mp4 files to use Literably. Please try using…" at bounding box center [654, 396] width 136 height 136
click at [648, 367] on video "Your browser must support playing .mp4 files to use Literably. Please try using…" at bounding box center [654, 396] width 136 height 136
click at [644, 376] on video "Your browser must support playing .mp4 files to use Literably. Please try using…" at bounding box center [654, 396] width 136 height 136
click at [637, 366] on video "Your browser must support playing .mp4 files to use Literably. Please try using…" at bounding box center [654, 396] width 136 height 136
click at [655, 361] on video "Your browser must support playing .mp4 files to use Literably. Please try using…" at bounding box center [654, 396] width 136 height 136
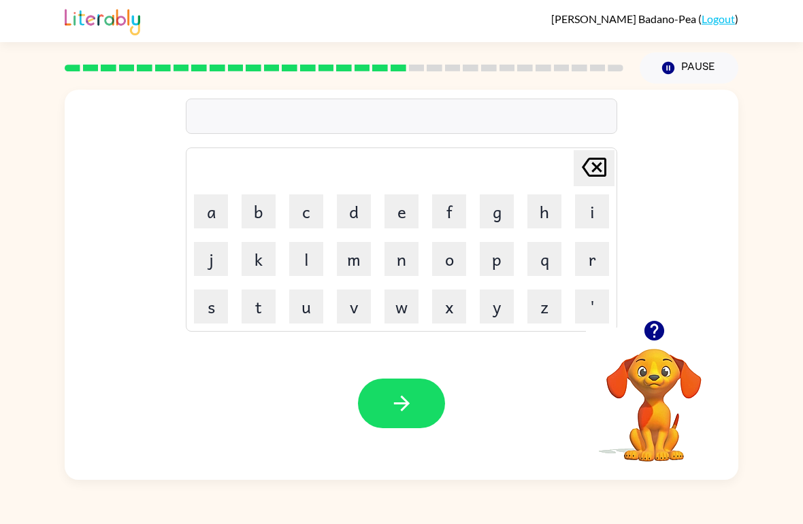
click at [639, 383] on video "Your browser must support playing .mp4 files to use Literably. Please try using…" at bounding box center [654, 396] width 136 height 136
click at [662, 373] on video "Your browser must support playing .mp4 files to use Literably. Please try using…" at bounding box center [654, 396] width 136 height 136
click at [658, 377] on video "Your browser must support playing .mp4 files to use Literably. Please try using…" at bounding box center [654, 396] width 136 height 136
click at [654, 384] on video "Your browser must support playing .mp4 files to use Literably. Please try using…" at bounding box center [654, 396] width 136 height 136
click at [650, 378] on video "Your browser must support playing .mp4 files to use Literably. Please try using…" at bounding box center [654, 396] width 136 height 136
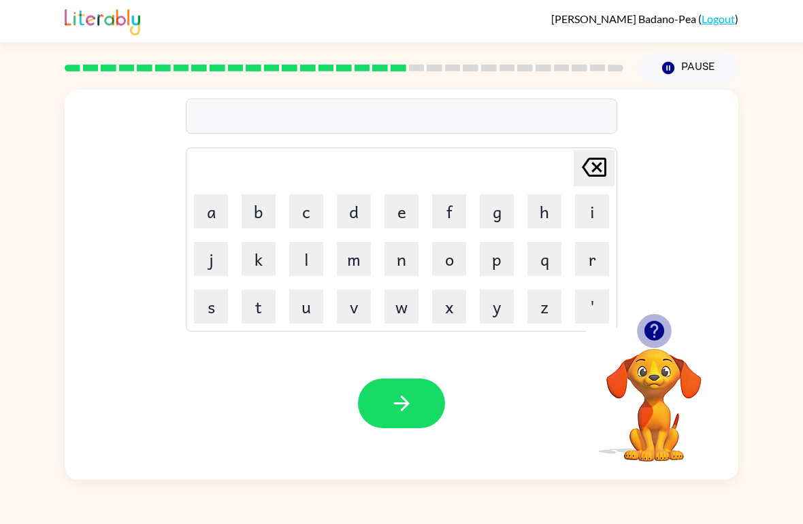
click at [649, 333] on icon "button" at bounding box center [654, 331] width 20 height 20
click at [322, 209] on button "c" at bounding box center [306, 212] width 34 height 34
click at [590, 175] on icon "[PERSON_NAME] last character input" at bounding box center [594, 167] width 33 height 33
click at [346, 210] on button "d" at bounding box center [354, 212] width 34 height 34
click at [586, 205] on button "i" at bounding box center [592, 212] width 34 height 34
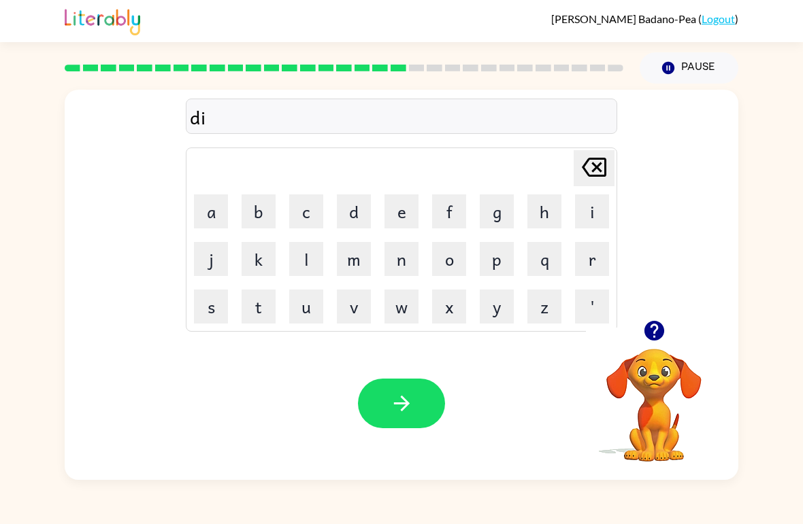
click at [207, 309] on button "s" at bounding box center [211, 307] width 34 height 34
click at [500, 269] on button "p" at bounding box center [497, 259] width 34 height 34
click at [301, 254] on button "l" at bounding box center [306, 259] width 34 height 34
click at [214, 215] on button "a" at bounding box center [211, 212] width 34 height 34
click at [545, 210] on button "h" at bounding box center [544, 212] width 34 height 34
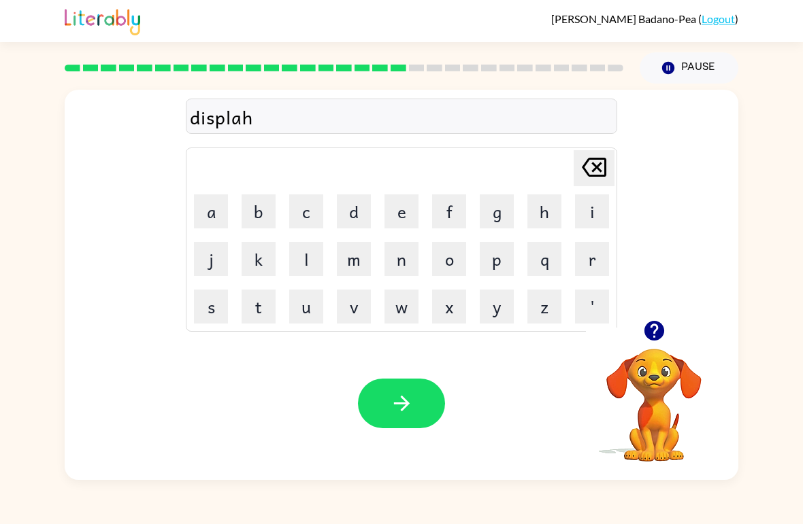
click at [589, 166] on icon "[PERSON_NAME] last character input" at bounding box center [594, 167] width 33 height 33
click at [490, 305] on button "y" at bounding box center [497, 307] width 34 height 34
click at [401, 397] on icon "button" at bounding box center [402, 404] width 24 height 24
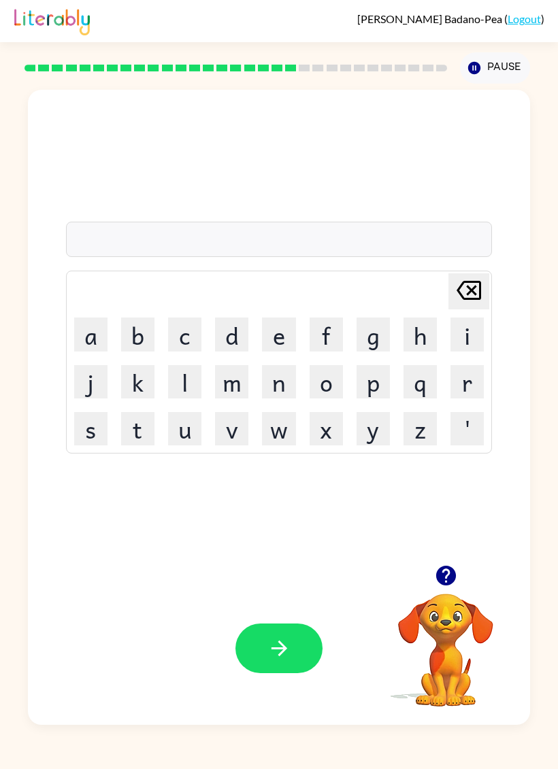
click at [457, 524] on icon "button" at bounding box center [446, 576] width 24 height 24
click at [139, 335] on button "b" at bounding box center [137, 334] width 33 height 33
click at [288, 524] on icon "button" at bounding box center [279, 649] width 24 height 24
click at [8, 524] on div "b Delete Delete last character input a b c d e f g h i j k l m n o p q r s t u …" at bounding box center [279, 405] width 558 height 642
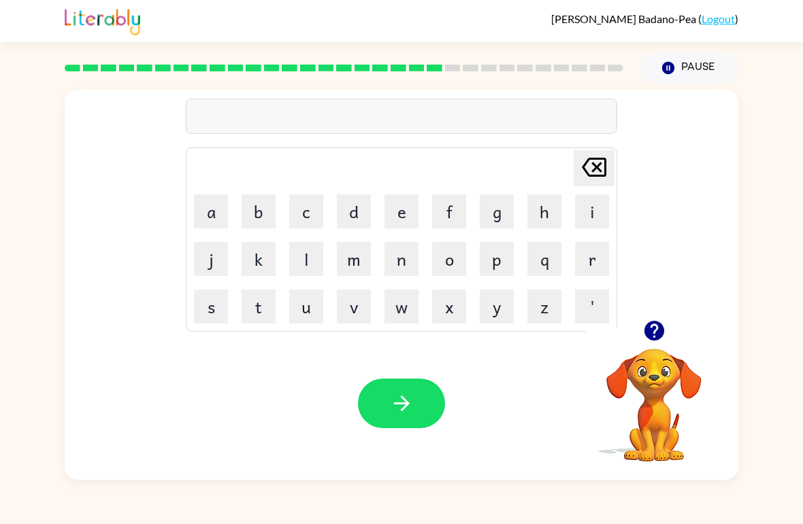
click at [315, 214] on button "c" at bounding box center [306, 212] width 34 height 34
click at [406, 211] on button "e" at bounding box center [401, 212] width 34 height 34
click at [401, 265] on button "n" at bounding box center [401, 259] width 34 height 34
click at [254, 309] on button "t" at bounding box center [259, 307] width 34 height 34
click at [399, 212] on button "e" at bounding box center [401, 212] width 34 height 34
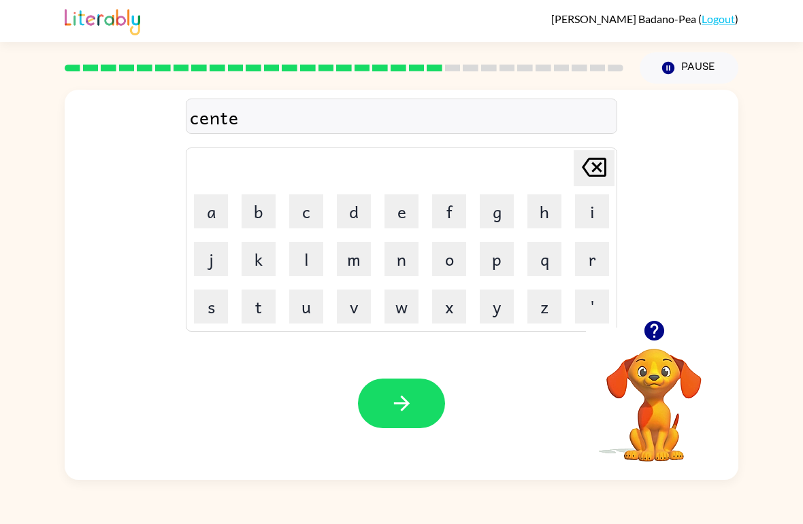
click at [672, 63] on icon "Pause" at bounding box center [668, 68] width 15 height 15
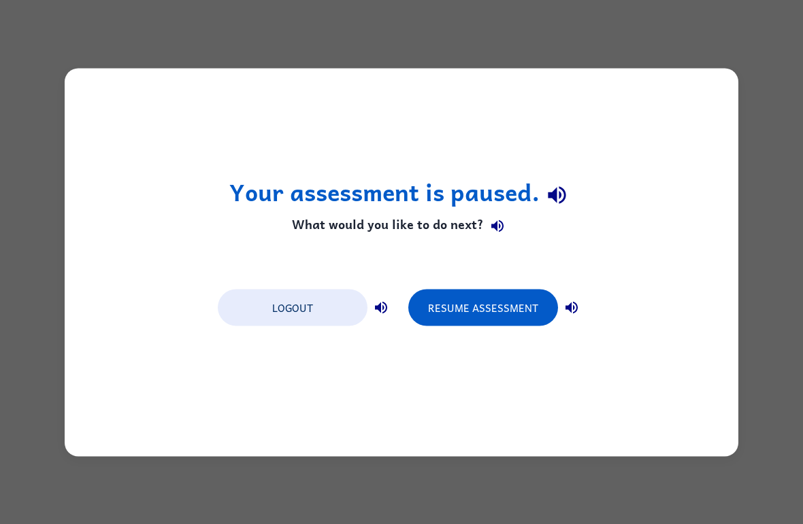
click at [288, 311] on button "Logout" at bounding box center [293, 307] width 150 height 37
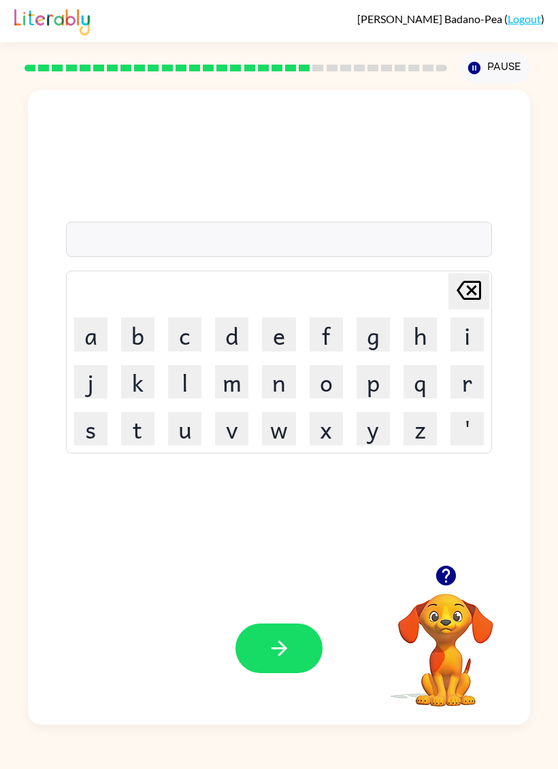
click at [95, 430] on button "s" at bounding box center [90, 428] width 33 height 33
click at [272, 332] on button "e" at bounding box center [278, 334] width 33 height 33
click at [129, 418] on button "t" at bounding box center [137, 428] width 33 height 33
click at [290, 338] on button "e" at bounding box center [278, 334] width 33 height 33
click at [385, 376] on button "p" at bounding box center [372, 381] width 33 height 33
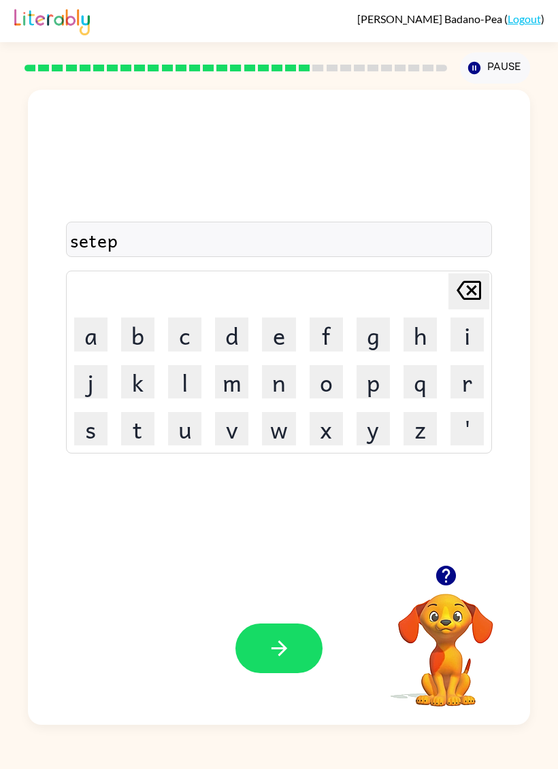
click at [462, 333] on button "i" at bounding box center [466, 334] width 33 height 33
click at [235, 337] on button "d" at bounding box center [231, 334] width 33 height 33
click at [275, 644] on icon "button" at bounding box center [279, 649] width 24 height 24
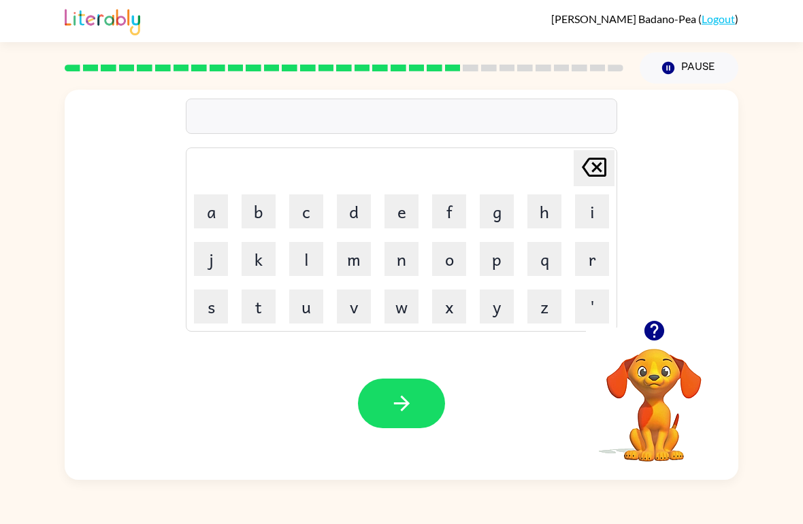
click at [557, 335] on icon "button" at bounding box center [654, 331] width 24 height 24
click at [424, 406] on button "button" at bounding box center [401, 404] width 87 height 50
click at [557, 25] on link "Logout" at bounding box center [717, 18] width 33 height 13
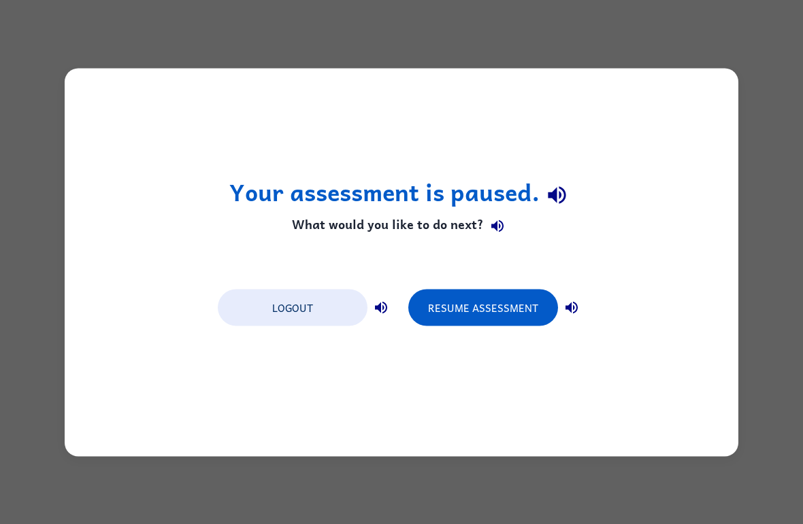
click at [278, 305] on button "Logout" at bounding box center [293, 307] width 150 height 37
